Goal: Information Seeking & Learning: Learn about a topic

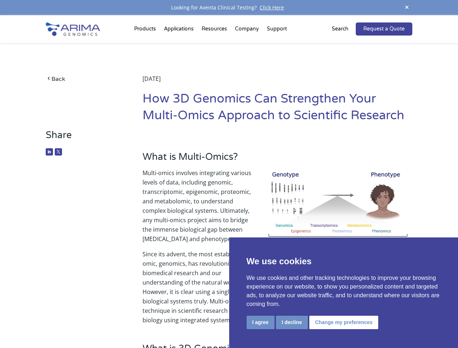
click at [229, 174] on p "Multi-omics involves integrating various levels of data, including genomic, tra…" at bounding box center [278, 208] width 270 height 81
click at [260, 322] on button "I agree" at bounding box center [261, 322] width 28 height 13
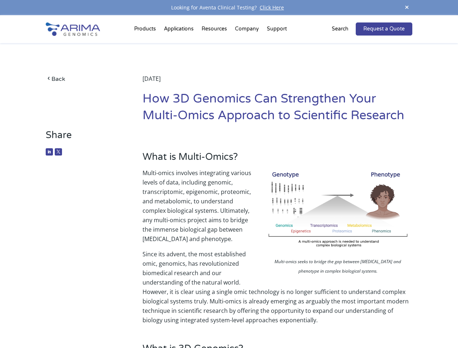
click at [292, 322] on p "Since its advent, the most established omic, genomics, has revolutionized biome…" at bounding box center [278, 287] width 270 height 75
click at [343, 322] on p "Since its advent, the most established omic, genomics, has revolutionized biome…" at bounding box center [278, 287] width 270 height 75
click at [407, 8] on span at bounding box center [406, 8] width 11 height 10
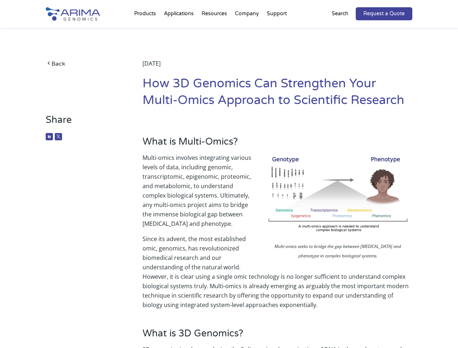
click at [229, 182] on p "Multi-omics involves integrating various levels of data, including genomic, tra…" at bounding box center [278, 193] width 270 height 81
click at [146, 30] on div "Back [DATE] How 3D Genomics Can Strengthen Your Multi-Omics Approach to Scienti…" at bounding box center [229, 71] width 366 height 86
click at [215, 30] on div "Back [DATE] How 3D Genomics Can Strengthen Your Multi-Omics Approach to Scienti…" at bounding box center [229, 71] width 366 height 86
click at [247, 30] on div "Back [DATE] How 3D Genomics Can Strengthen Your Multi-Omics Approach to Scienti…" at bounding box center [229, 71] width 366 height 86
click at [277, 30] on div "Back [DATE] How 3D Genomics Can Strengthen Your Multi-Omics Approach to Scienti…" at bounding box center [229, 71] width 366 height 86
